Goal: Find specific page/section: Find specific page/section

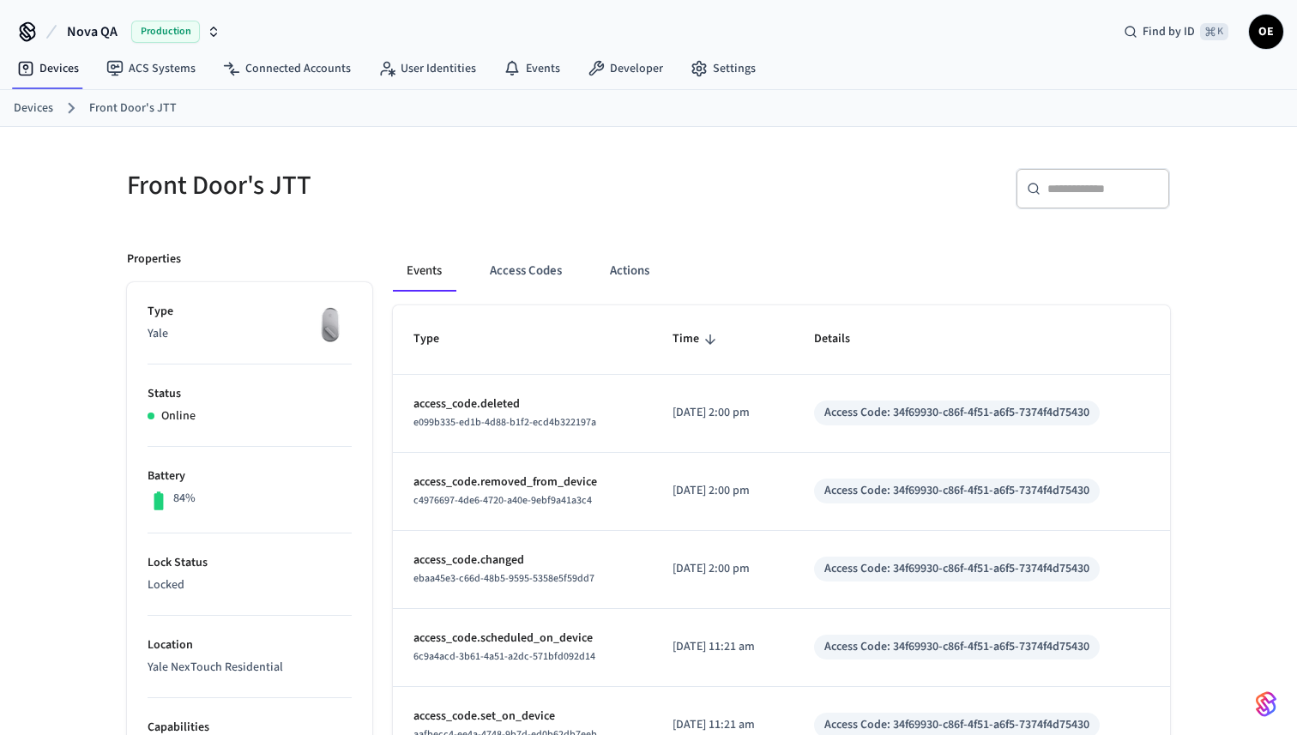
click at [109, 33] on span "Nova QA" at bounding box center [92, 31] width 51 height 21
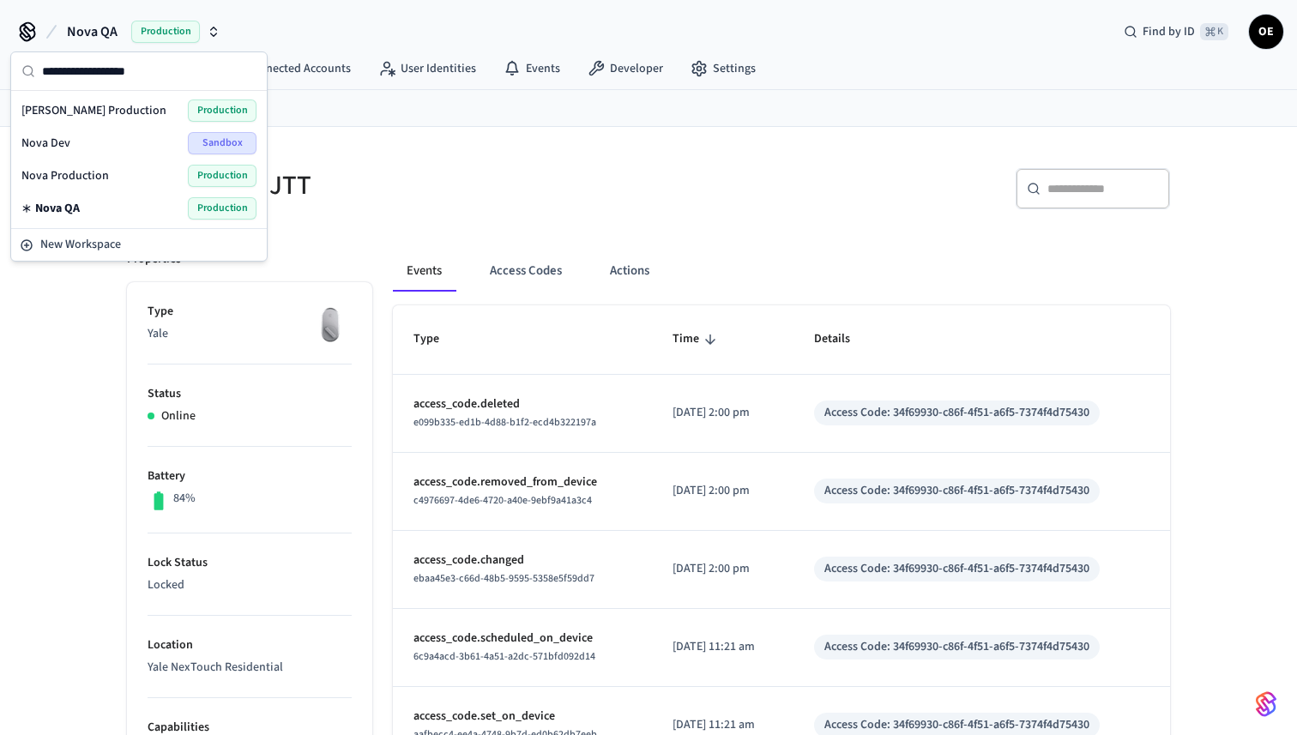
click at [101, 171] on span "Nova Production" at bounding box center [65, 175] width 88 height 17
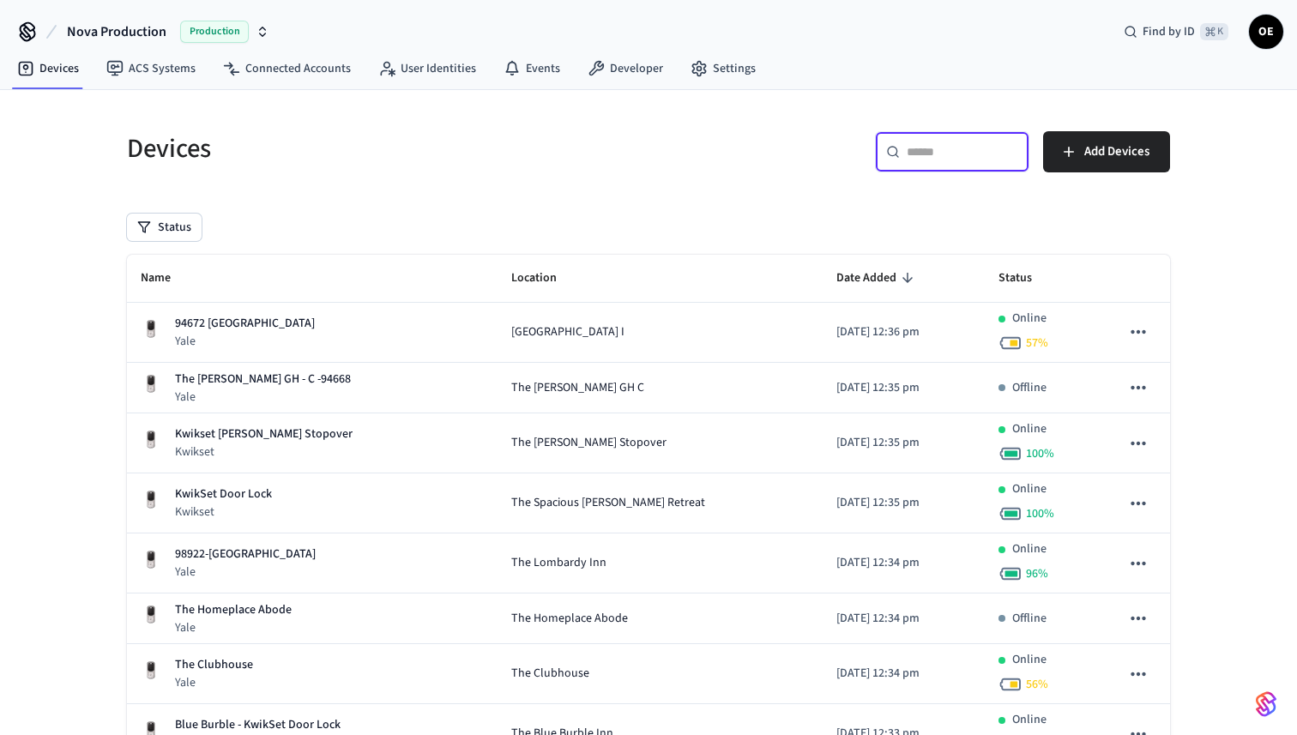
click at [941, 154] on input "text" at bounding box center [963, 151] width 112 height 17
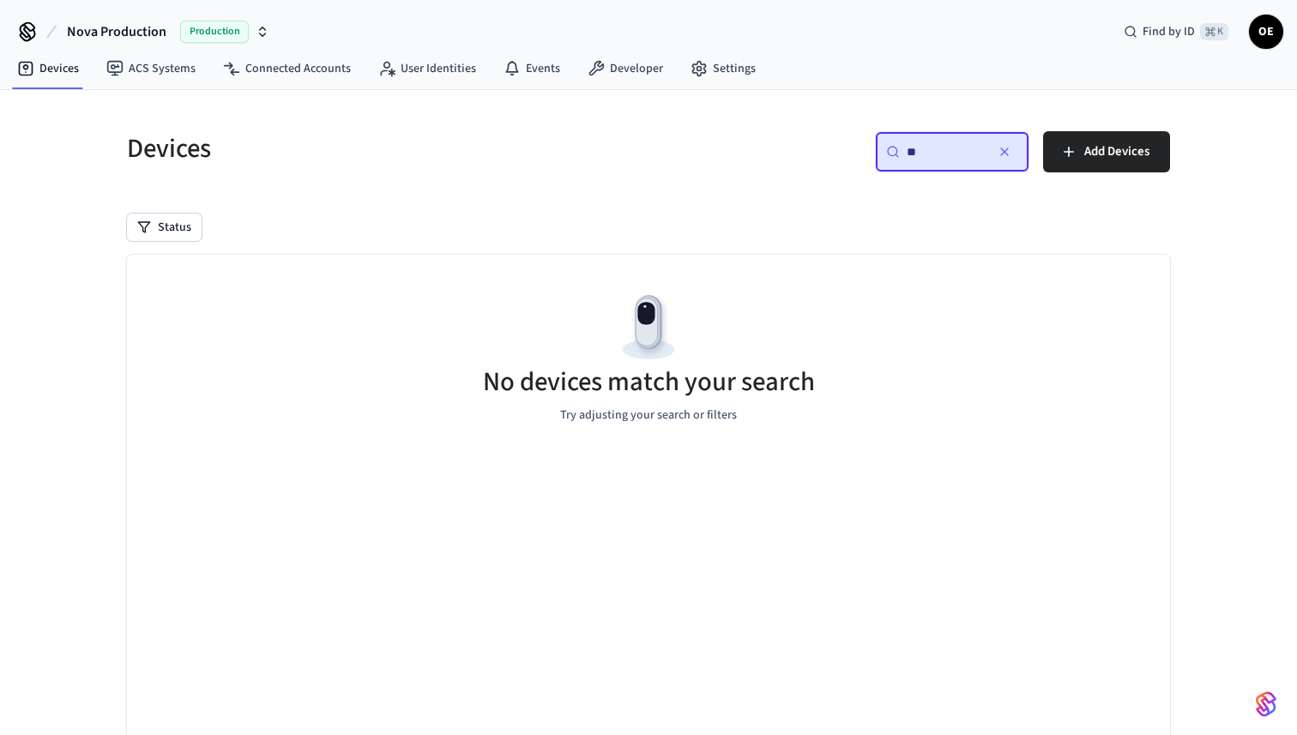
type input "*"
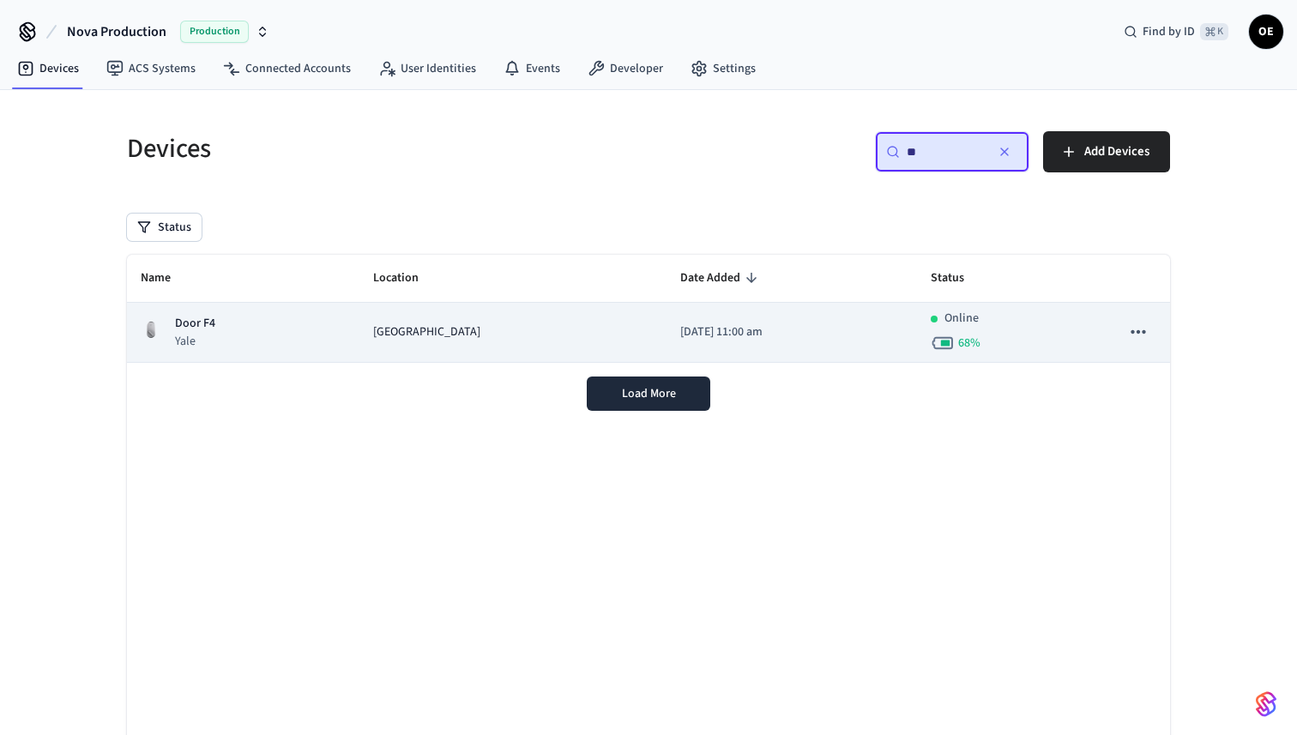
type input "**"
click at [301, 327] on div "Door F4 Yale" at bounding box center [243, 332] width 205 height 35
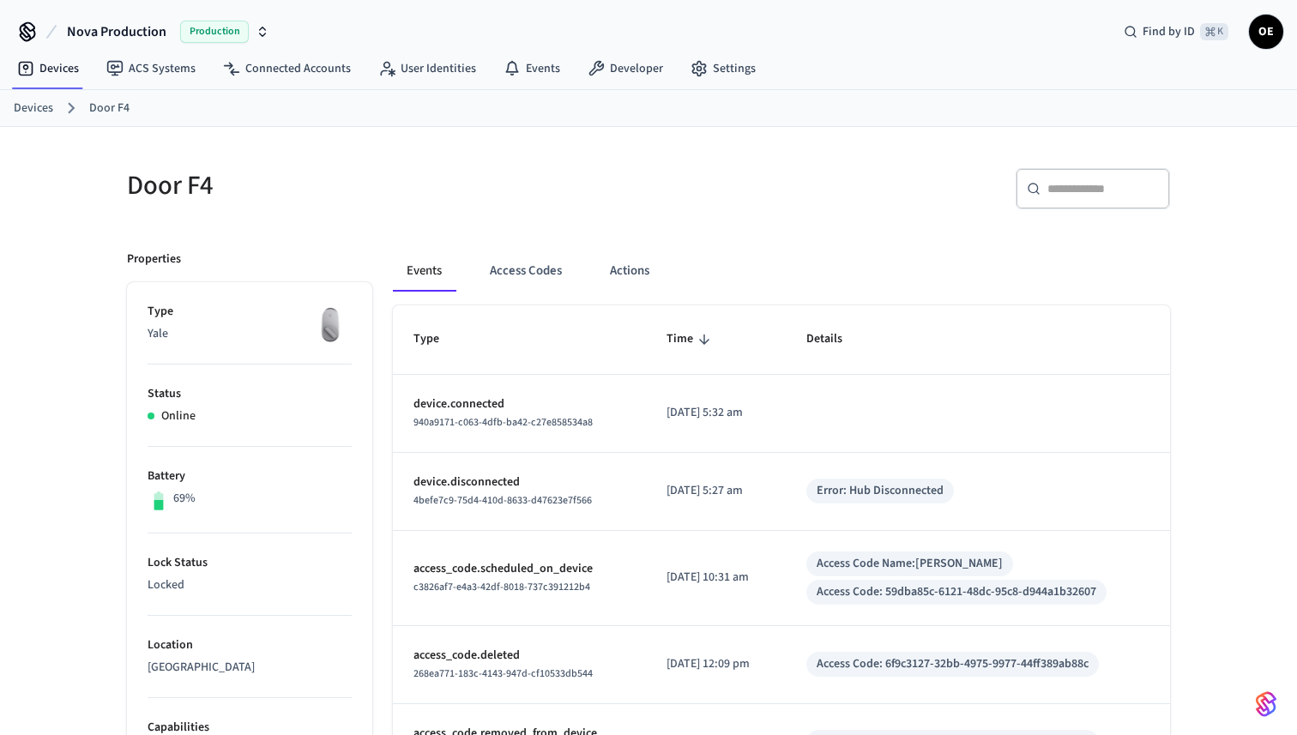
scroll to position [538, 0]
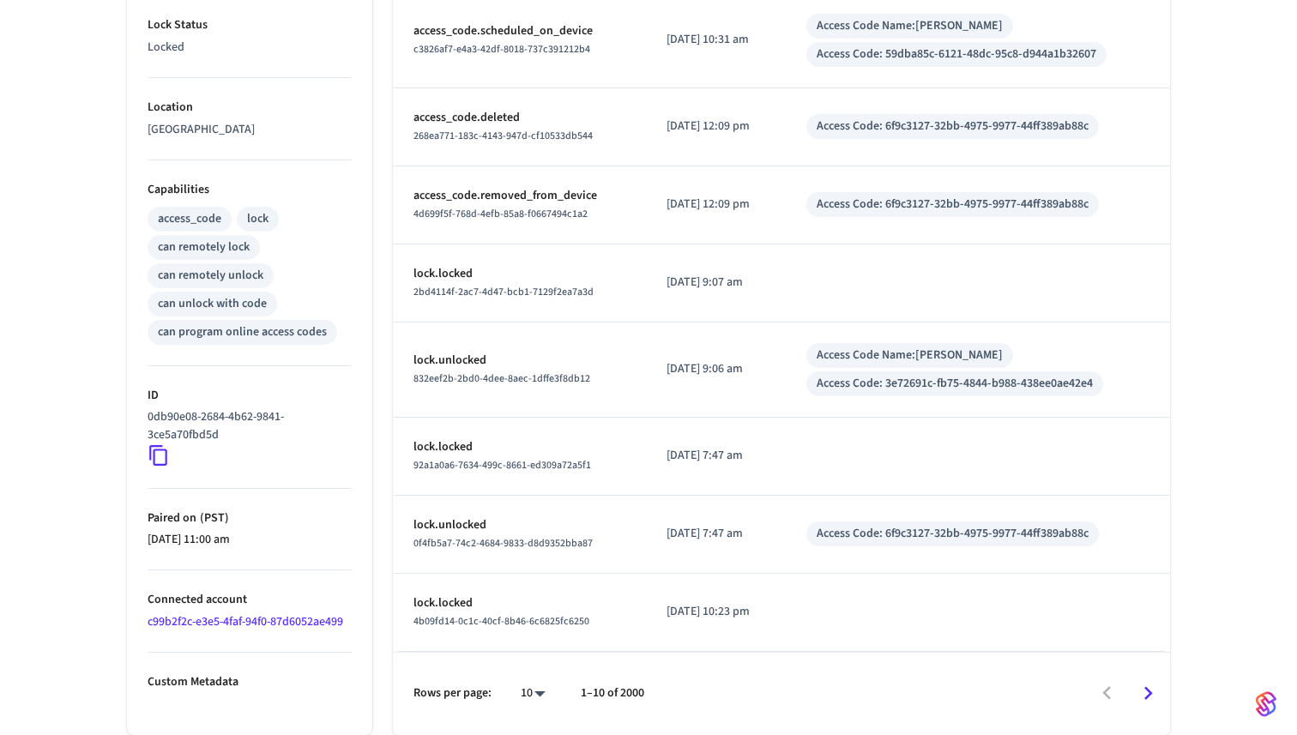
click at [1152, 692] on icon "Go to next page" at bounding box center [1148, 693] width 27 height 27
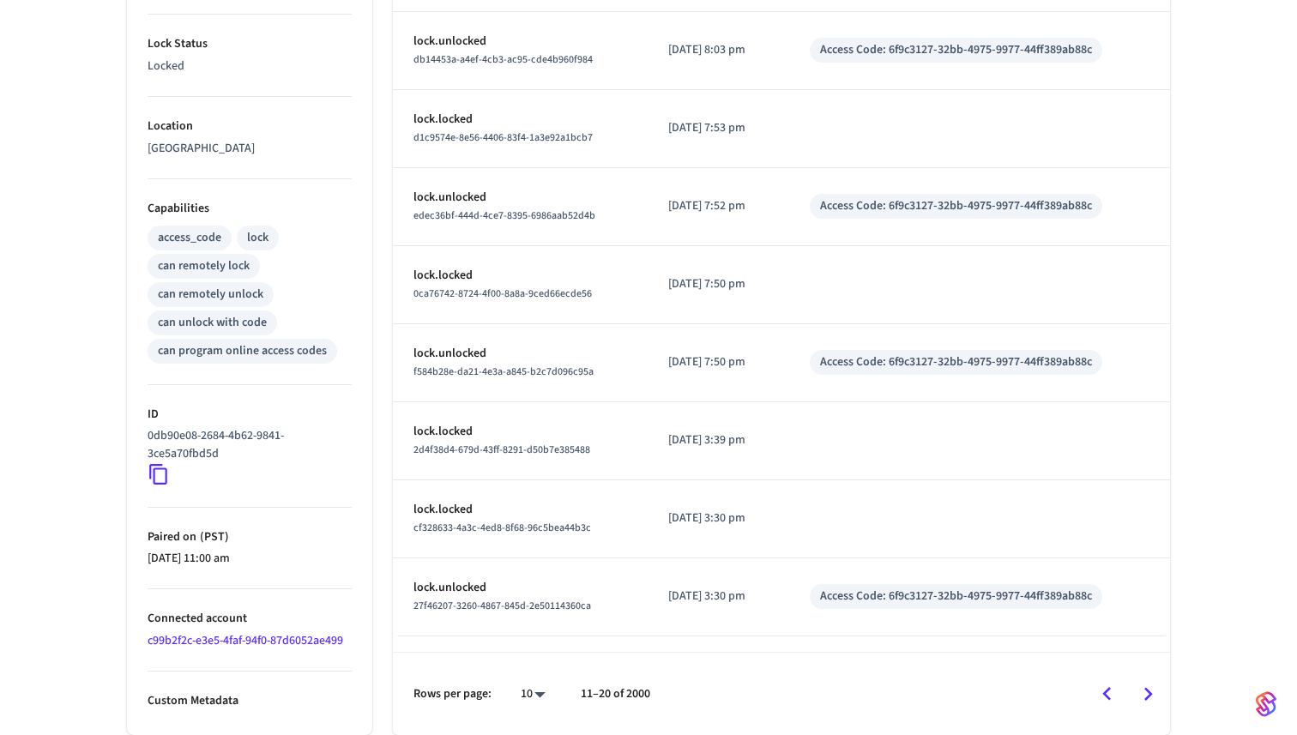
scroll to position [519, 0]
click at [1148, 692] on icon "Go to next page" at bounding box center [1148, 694] width 27 height 27
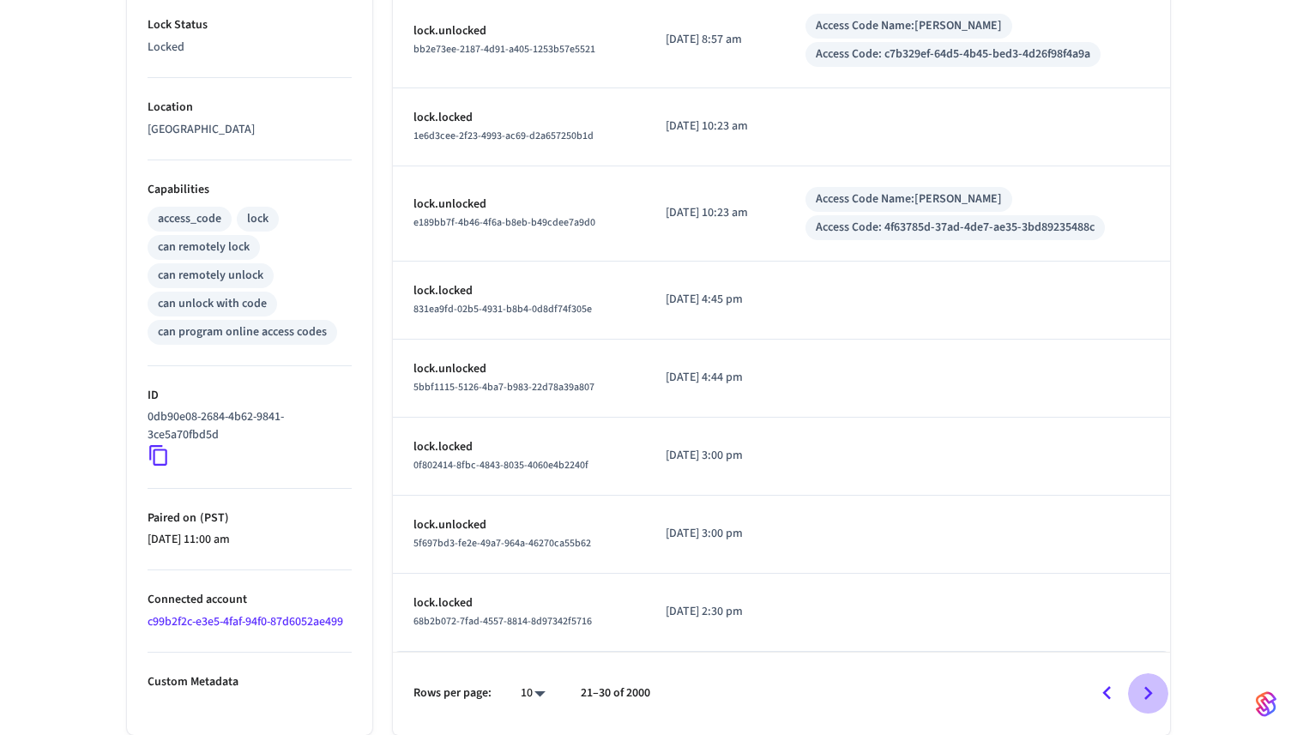
click at [1148, 692] on icon "Go to next page" at bounding box center [1149, 693] width 9 height 14
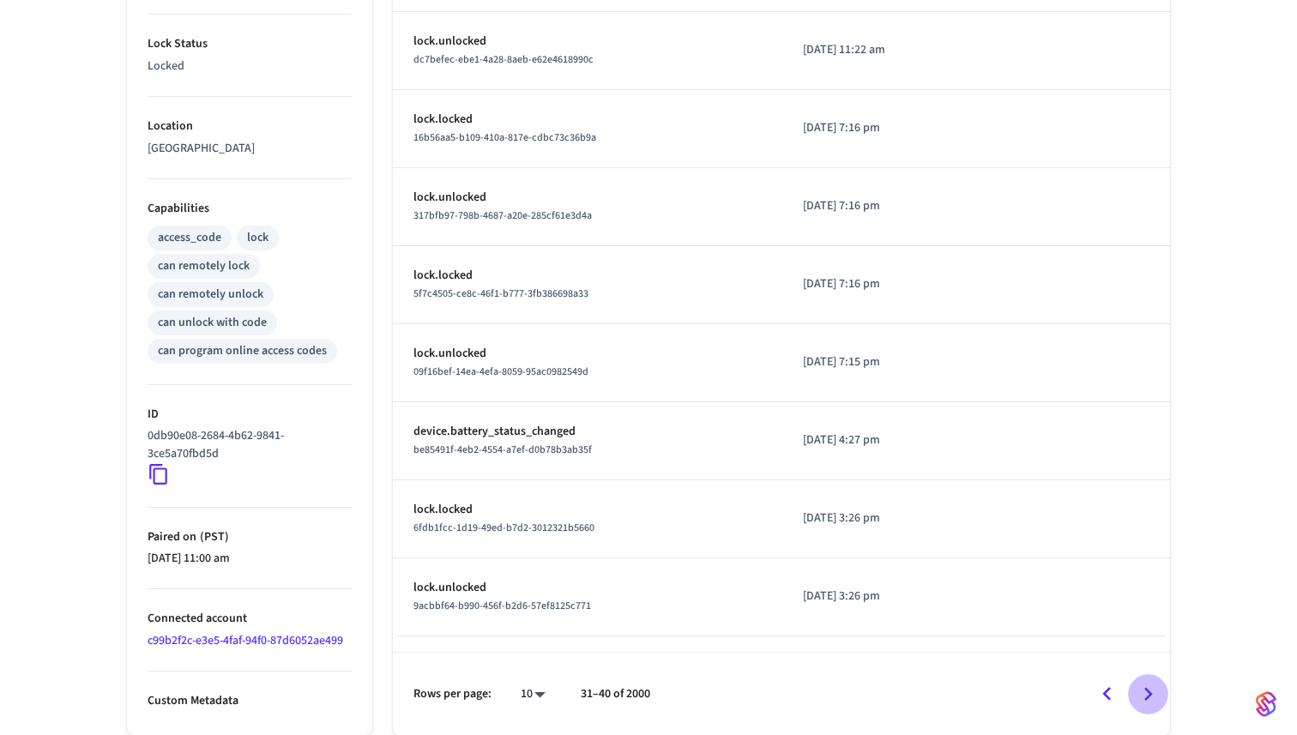
click at [1161, 695] on button "Go to next page" at bounding box center [1148, 694] width 40 height 40
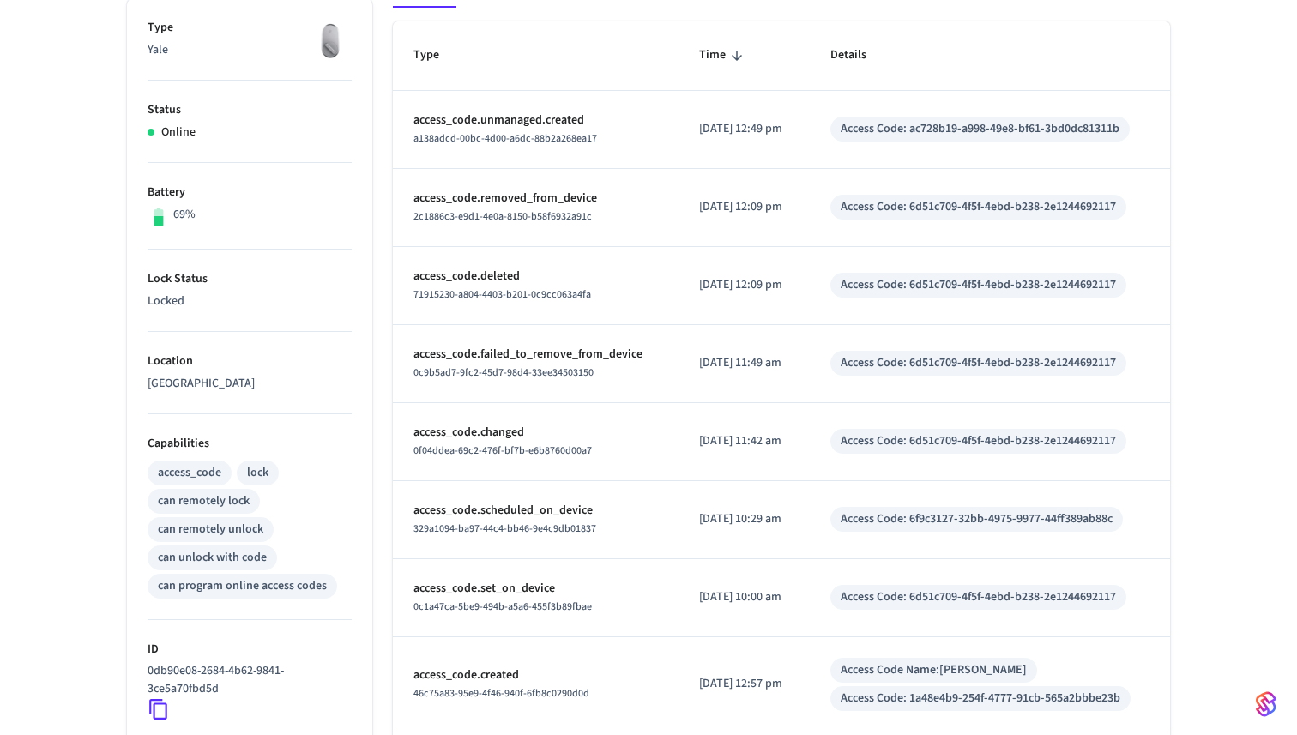
scroll to position [279, 0]
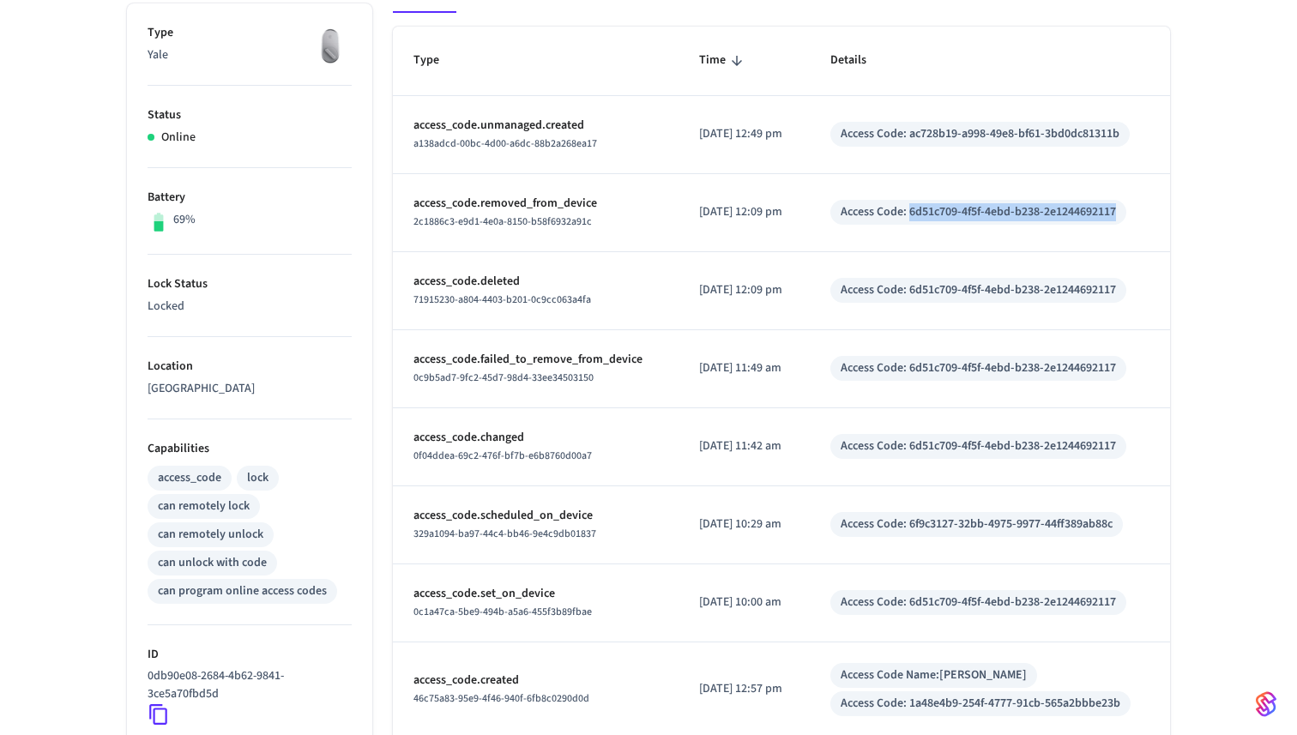
drag, startPoint x: 924, startPoint y: 215, endPoint x: 1136, endPoint y: 209, distance: 212.0
click at [1127, 209] on div "Access Code: 6d51c709-4f5f-4ebd-b238-2e1244692117" at bounding box center [979, 212] width 296 height 25
copy div "6d51c709-4f5f-4ebd-b238-2e1244692117"
